Goal: Transaction & Acquisition: Purchase product/service

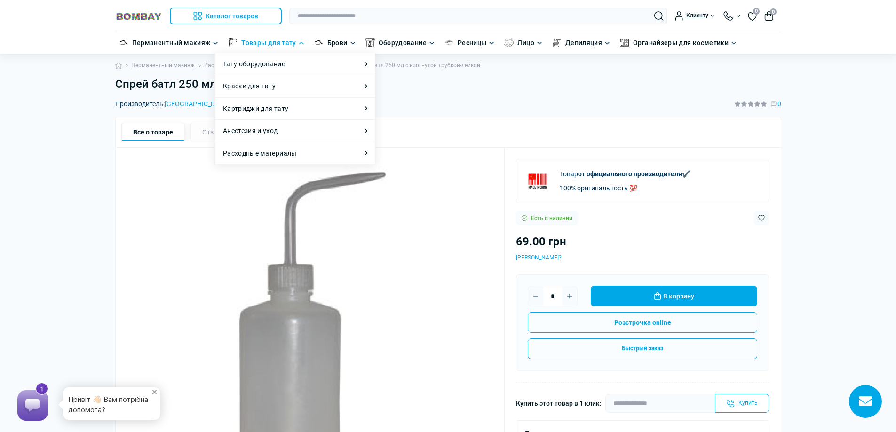
click at [263, 43] on link "Товары для тату" at bounding box center [268, 43] width 55 height 10
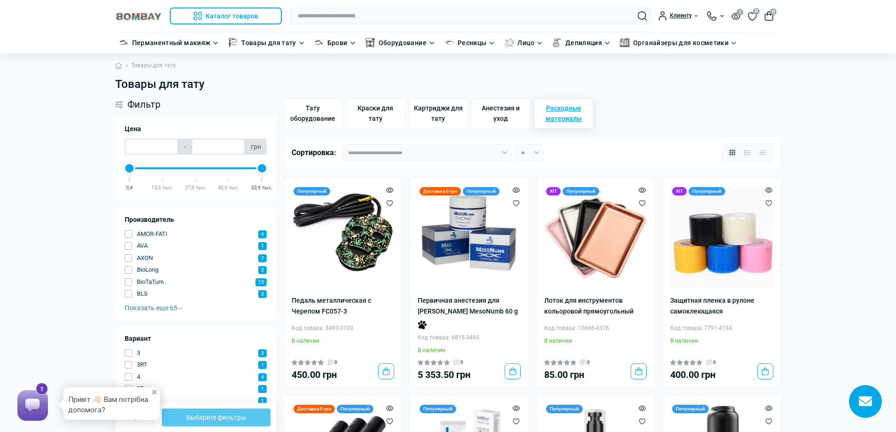
click at [566, 111] on span "Расходные материалы" at bounding box center [564, 113] width 50 height 21
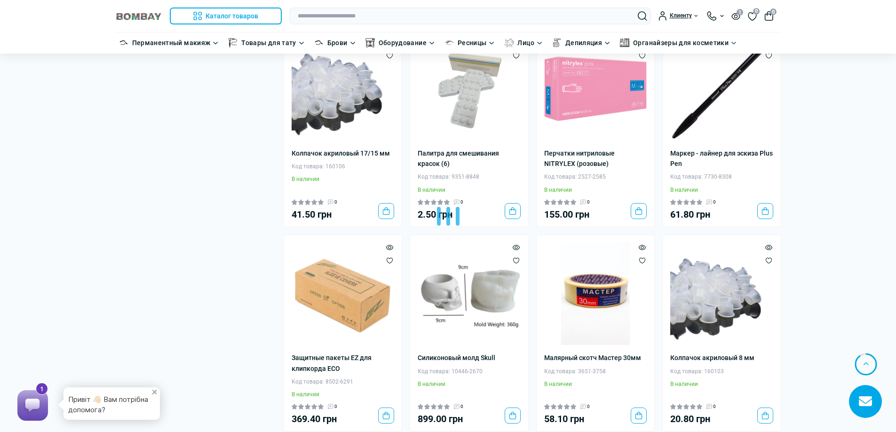
scroll to position [1787, 0]
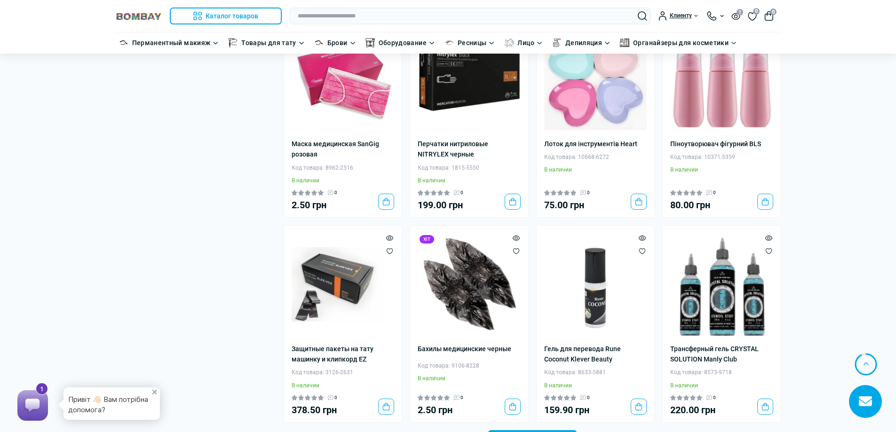
scroll to position [3669, 0]
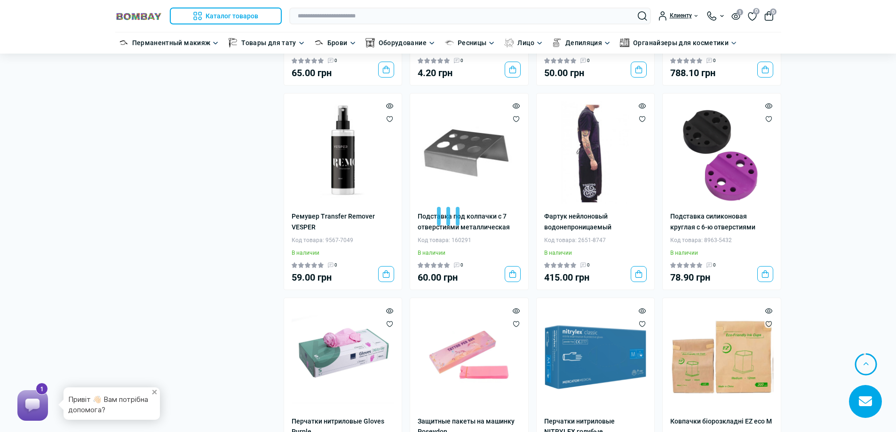
scroll to position [5456, 0]
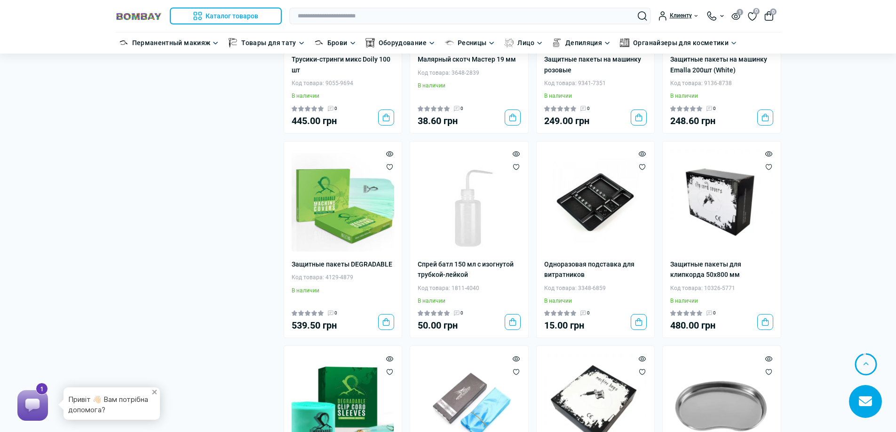
scroll to position [7149, 0]
click at [460, 260] on link "Спрей батл 150 мл с изогнутой трубкой-лейкой" at bounding box center [469, 270] width 103 height 21
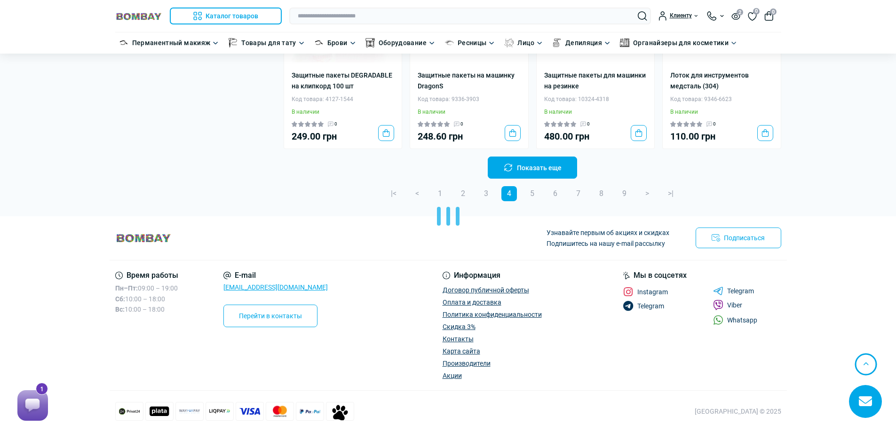
scroll to position [1912, 0]
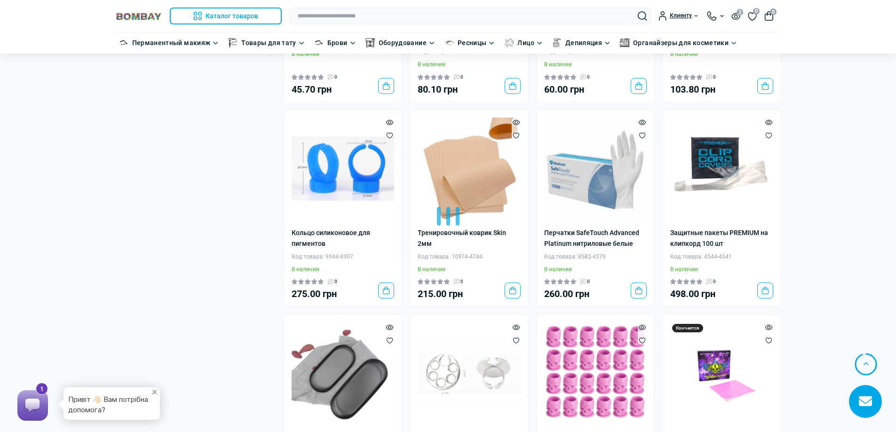
scroll to position [3606, 0]
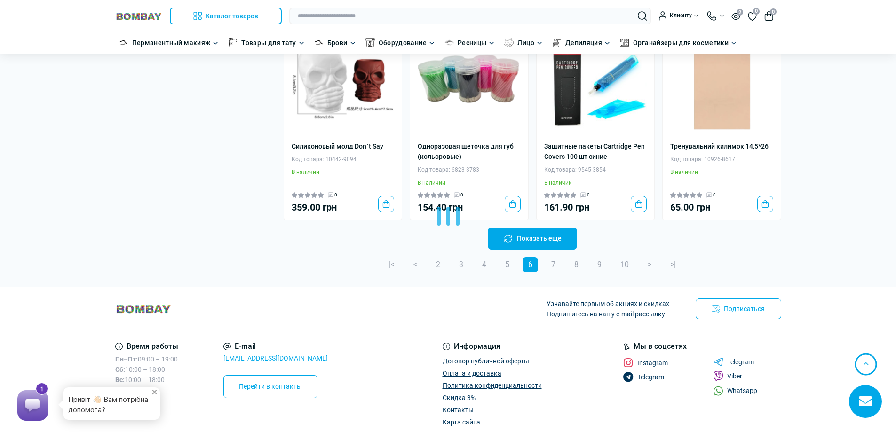
scroll to position [5628, 0]
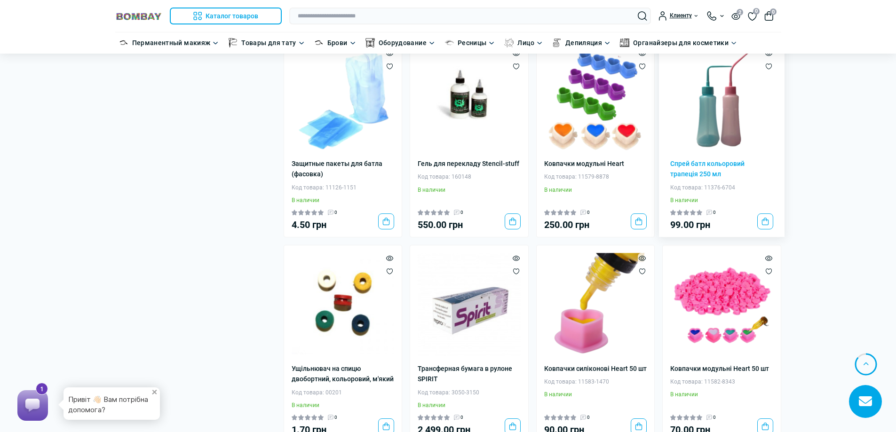
scroll to position [6380, 0]
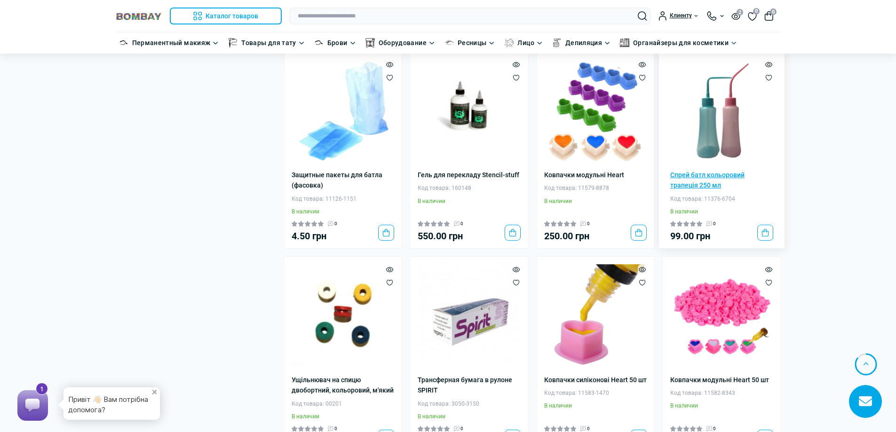
click at [732, 170] on link "Спрей батл кольоровий трапеція 250 мл" at bounding box center [721, 180] width 103 height 21
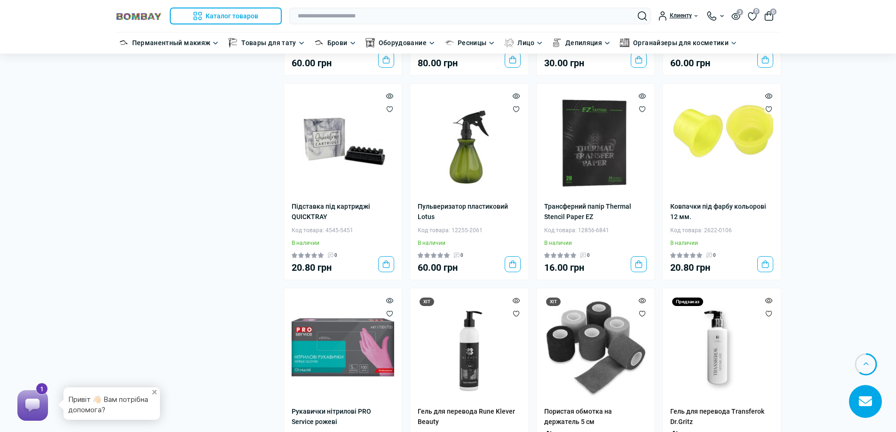
scroll to position [2292, 0]
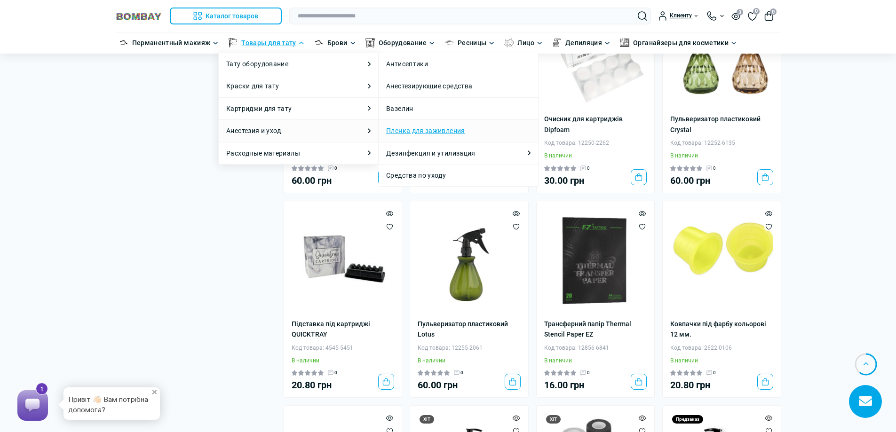
click at [428, 128] on link "Пленка для заживления" at bounding box center [425, 131] width 79 height 10
